Goal: Information Seeking & Learning: Learn about a topic

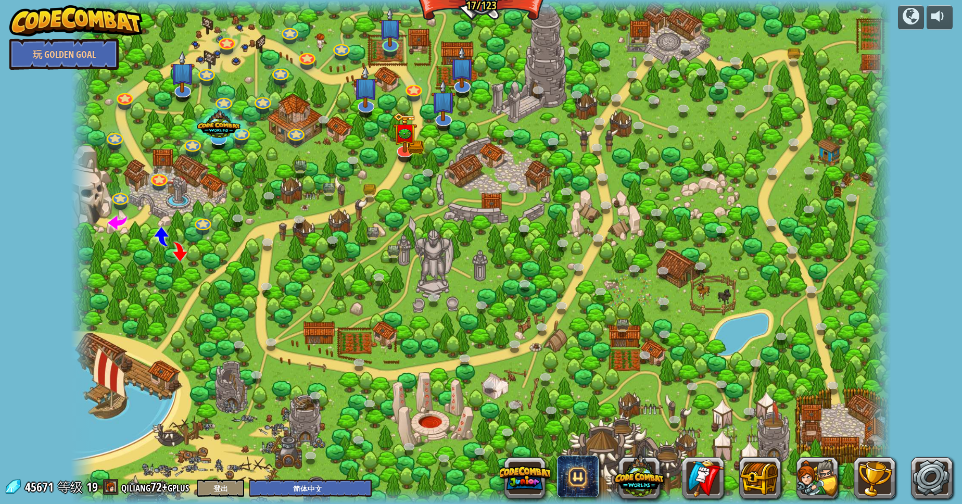
select select "zh-HANS"
click at [117, 21] on img at bounding box center [75, 20] width 133 height 31
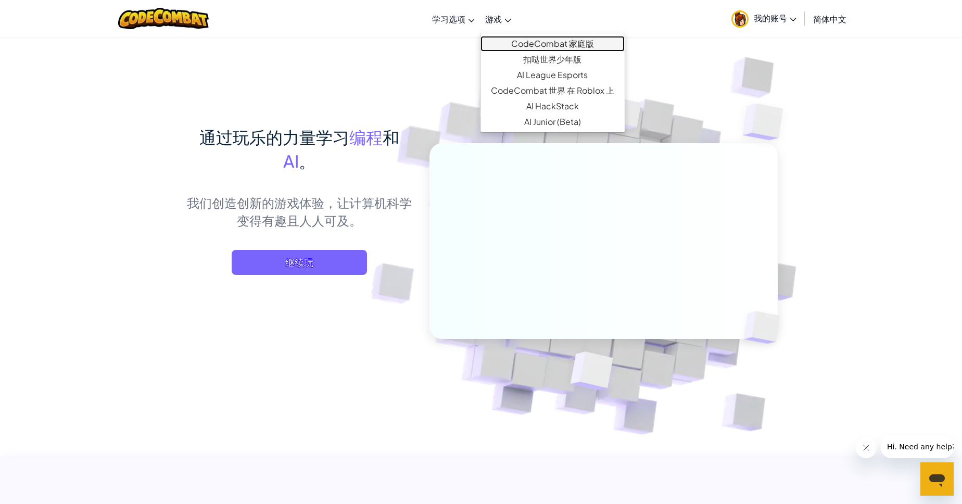
click at [513, 47] on link "CodeCombat 家庭版" at bounding box center [552, 44] width 144 height 16
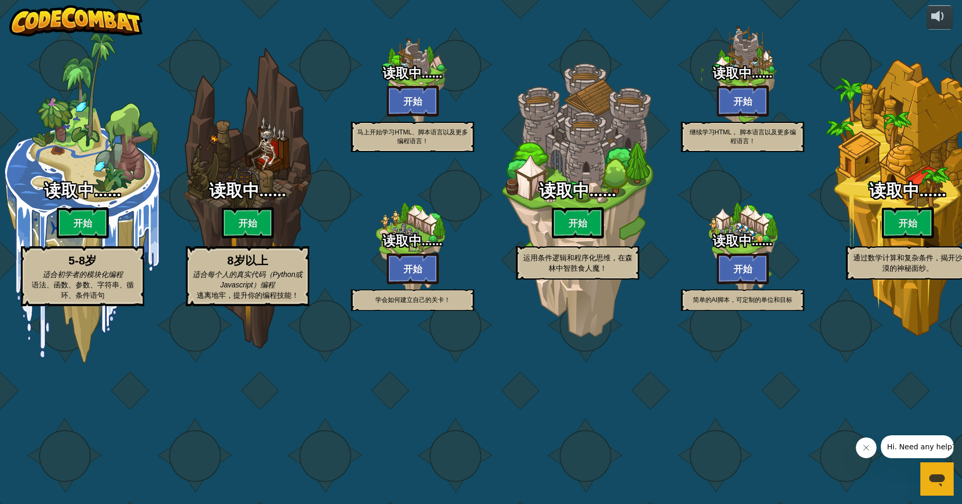
select select "zh-HANS"
